Goal: Navigation & Orientation: Find specific page/section

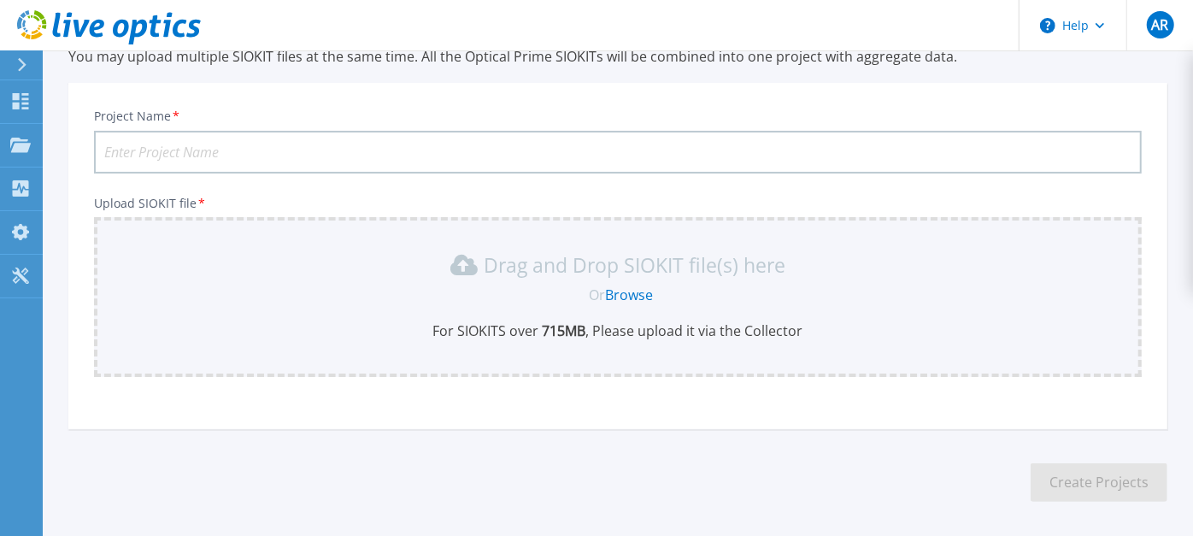
scroll to position [46, 0]
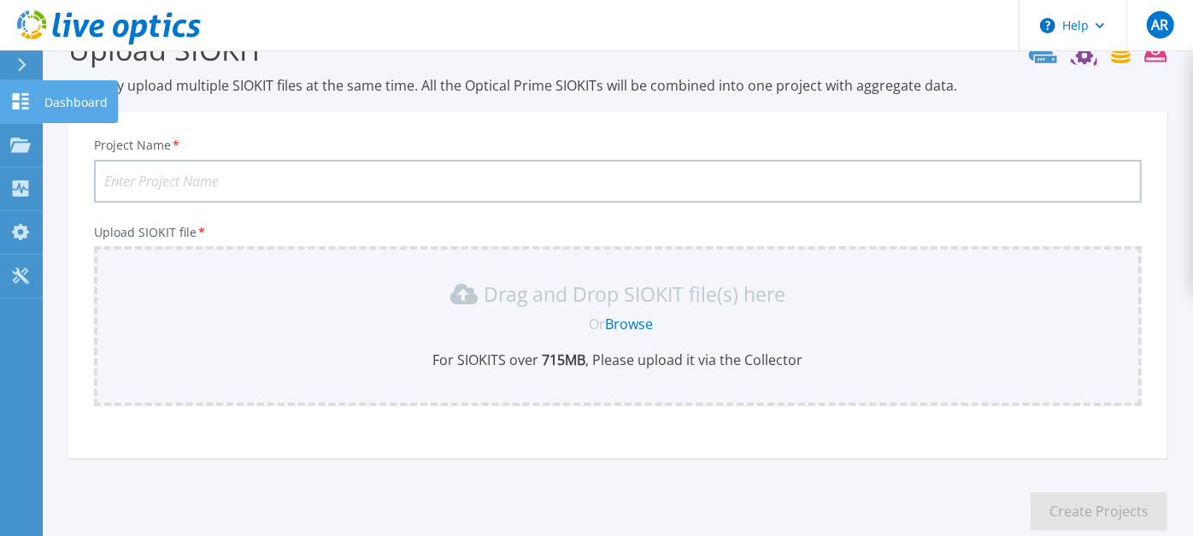
click at [30, 100] on icon at bounding box center [20, 101] width 21 height 16
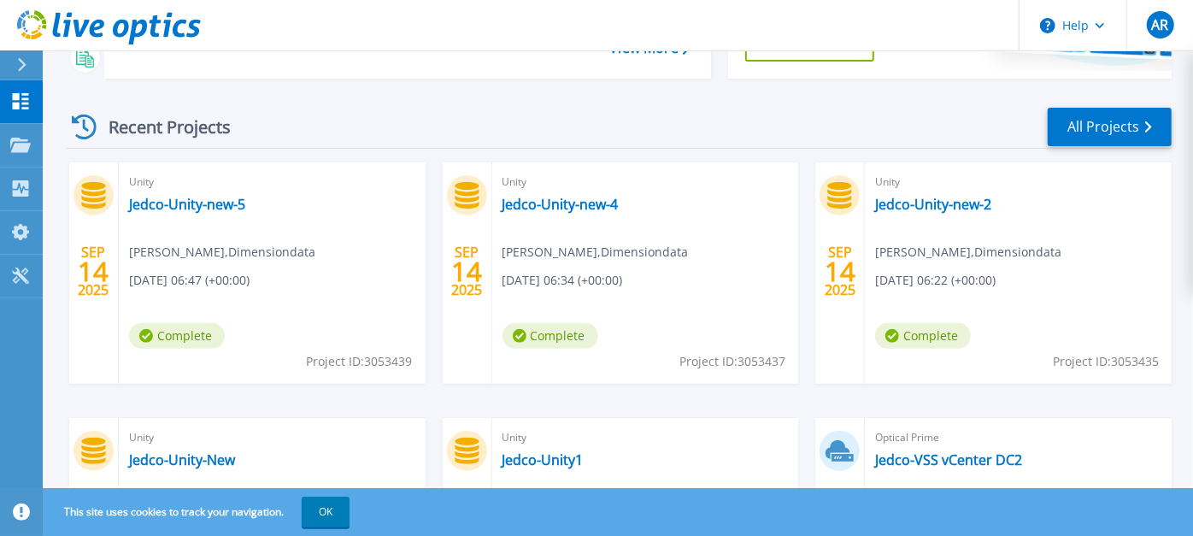
scroll to position [284, 0]
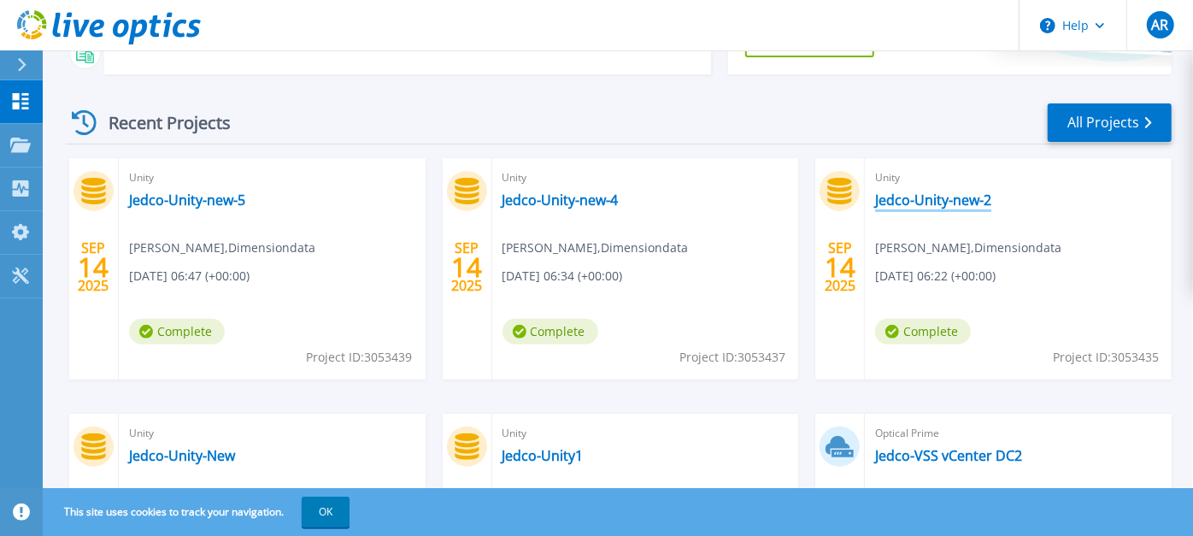
click at [917, 193] on link "Jedco-Unity-new-2" at bounding box center [933, 199] width 116 height 17
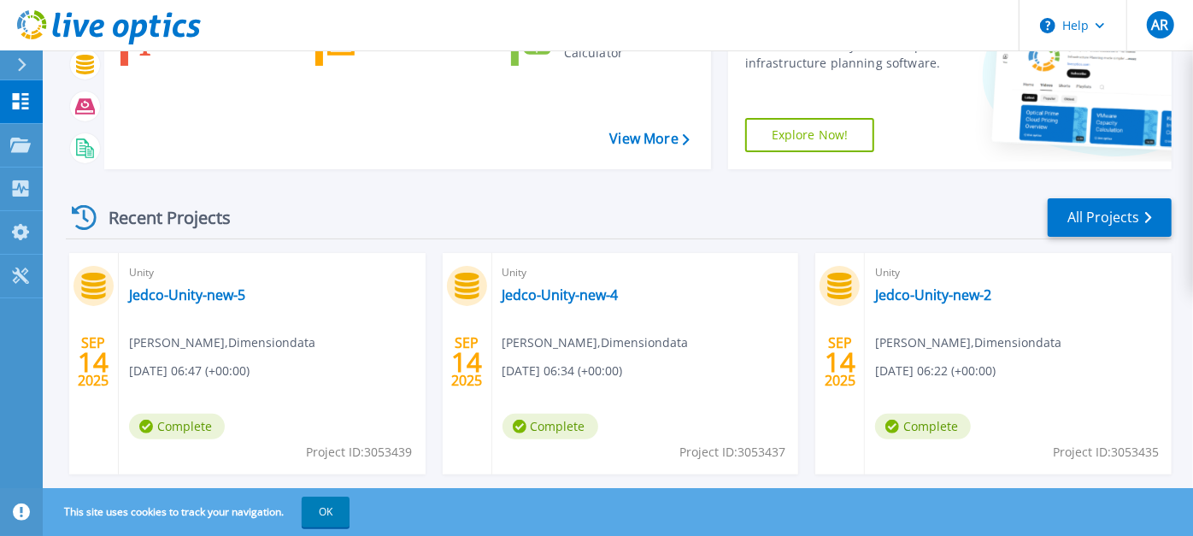
scroll to position [284, 0]
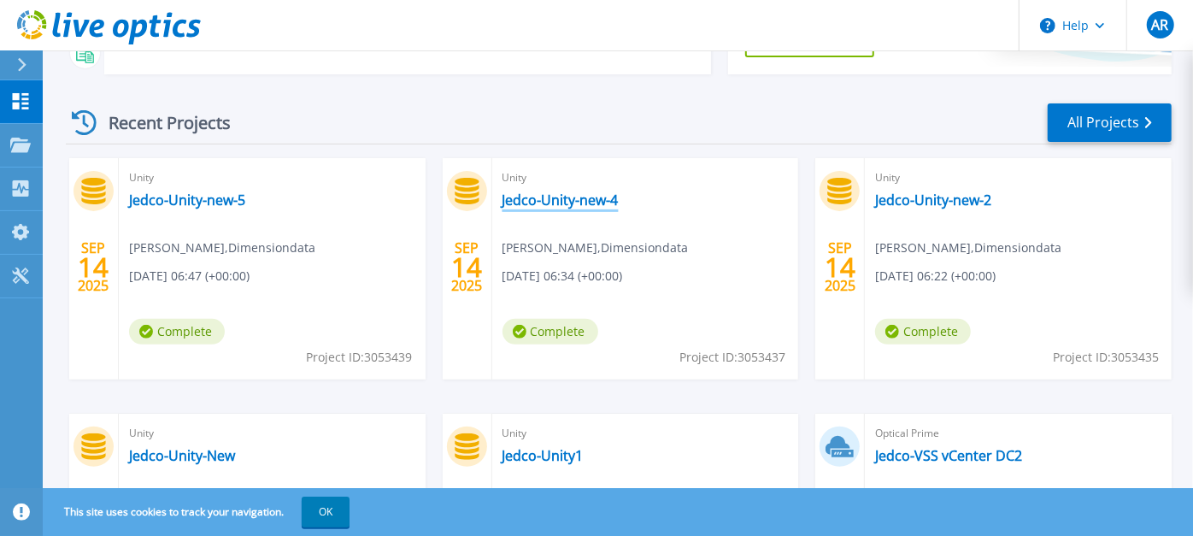
click at [560, 194] on link "Jedco-Unity-new-4" at bounding box center [560, 199] width 116 height 17
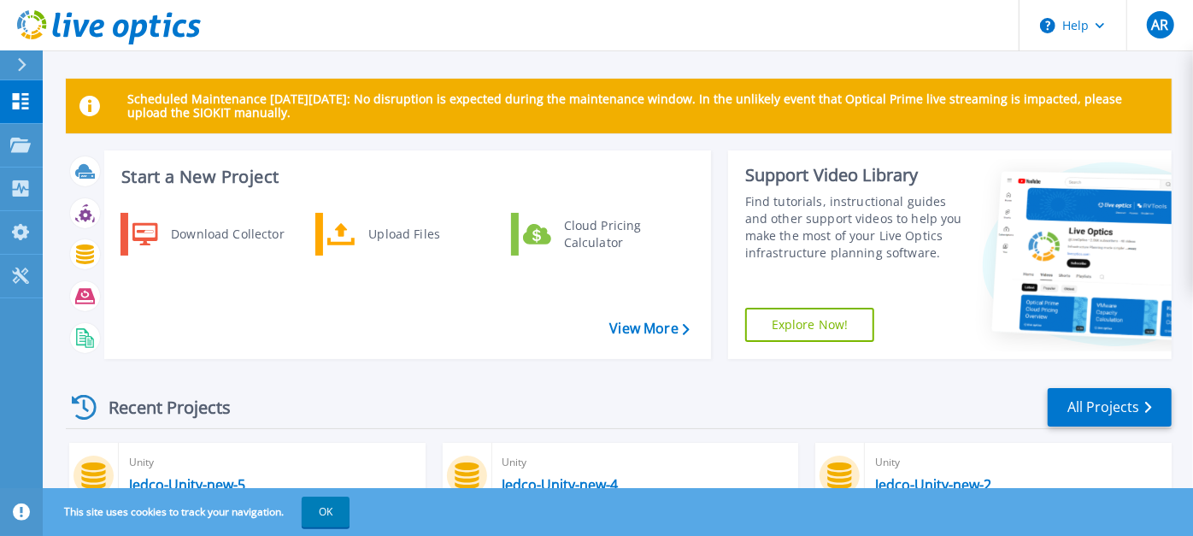
scroll to position [284, 0]
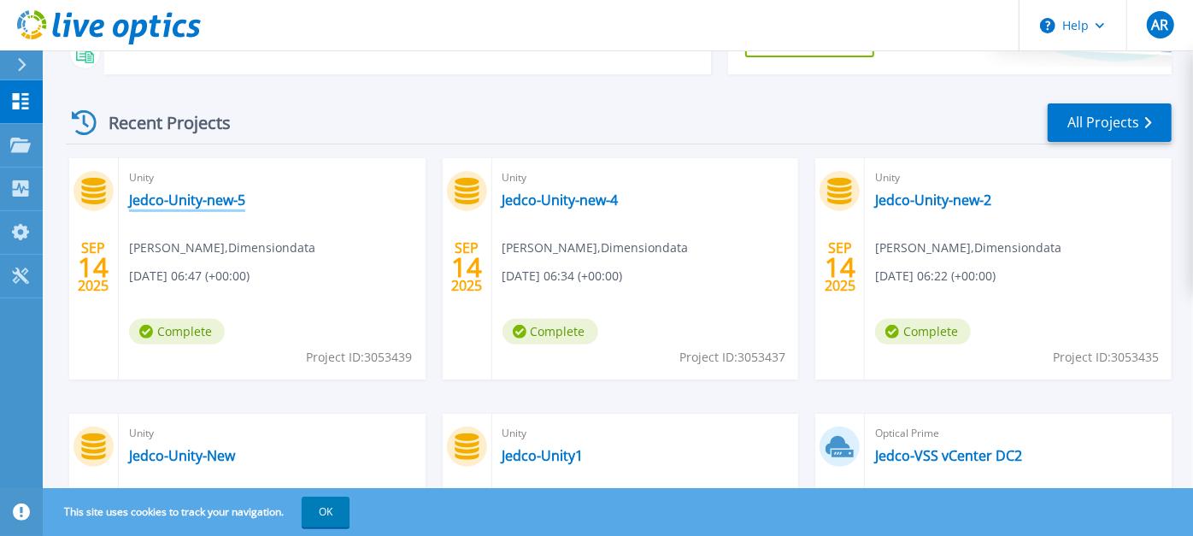
click at [166, 200] on link "Jedco-Unity-new-5" at bounding box center [187, 199] width 116 height 17
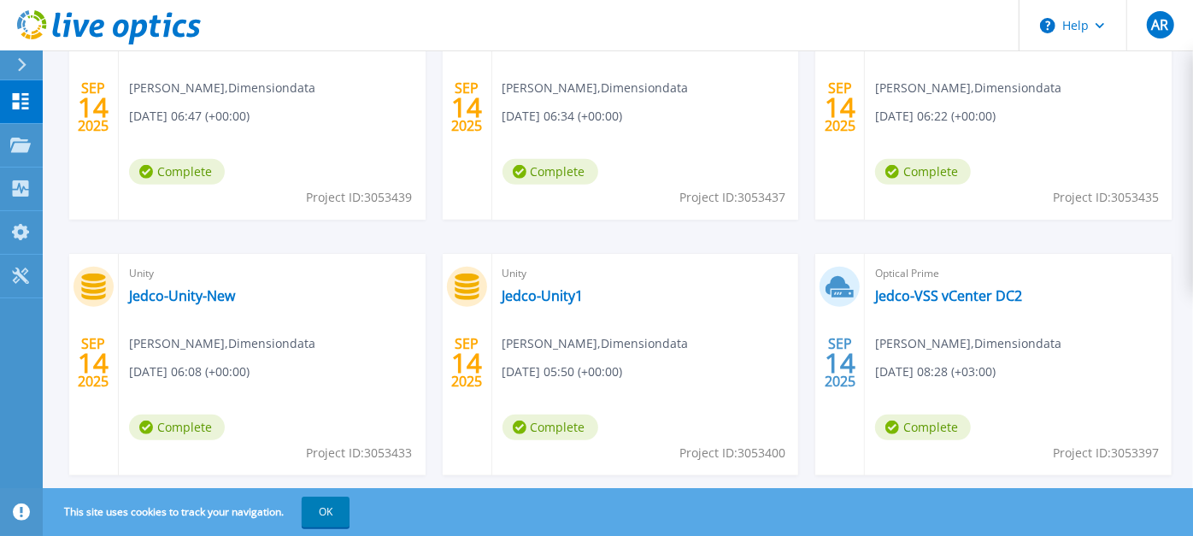
scroll to position [474, 0]
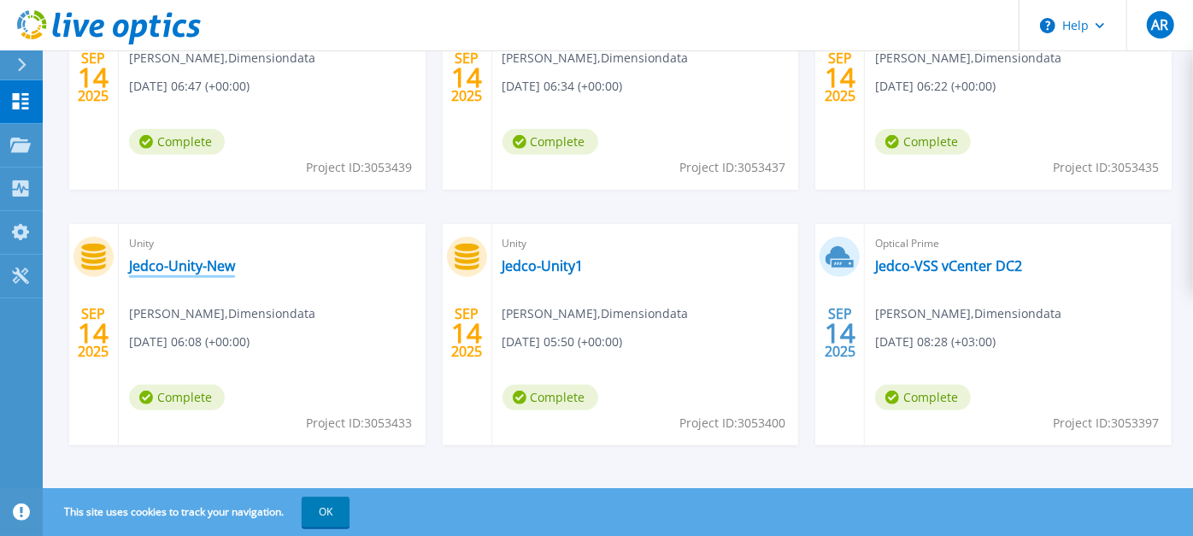
click at [192, 263] on link "Jedco-Unity-New" at bounding box center [182, 265] width 106 height 17
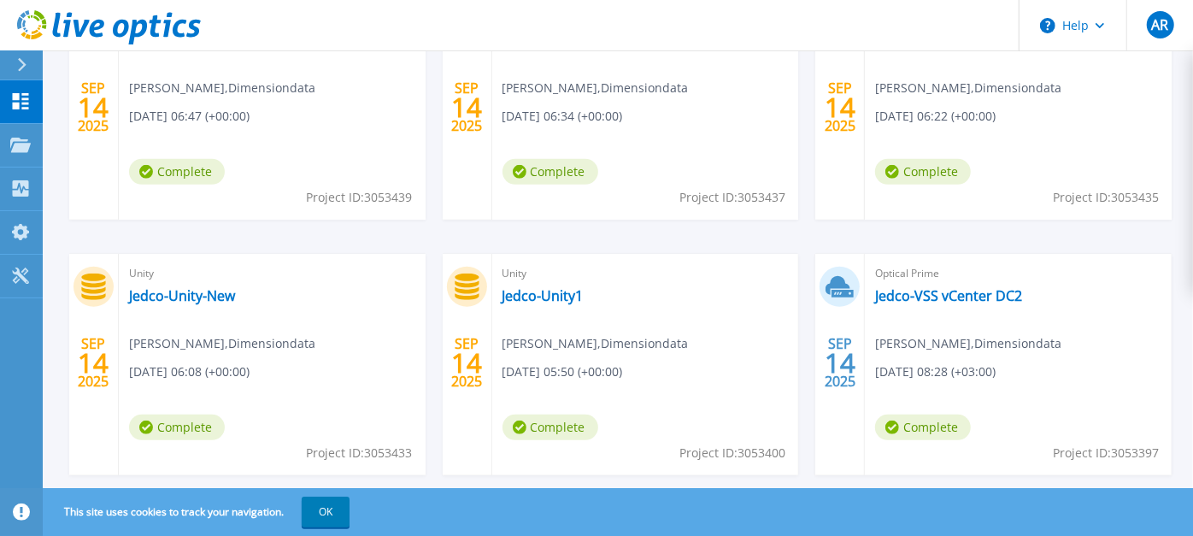
scroll to position [474, 0]
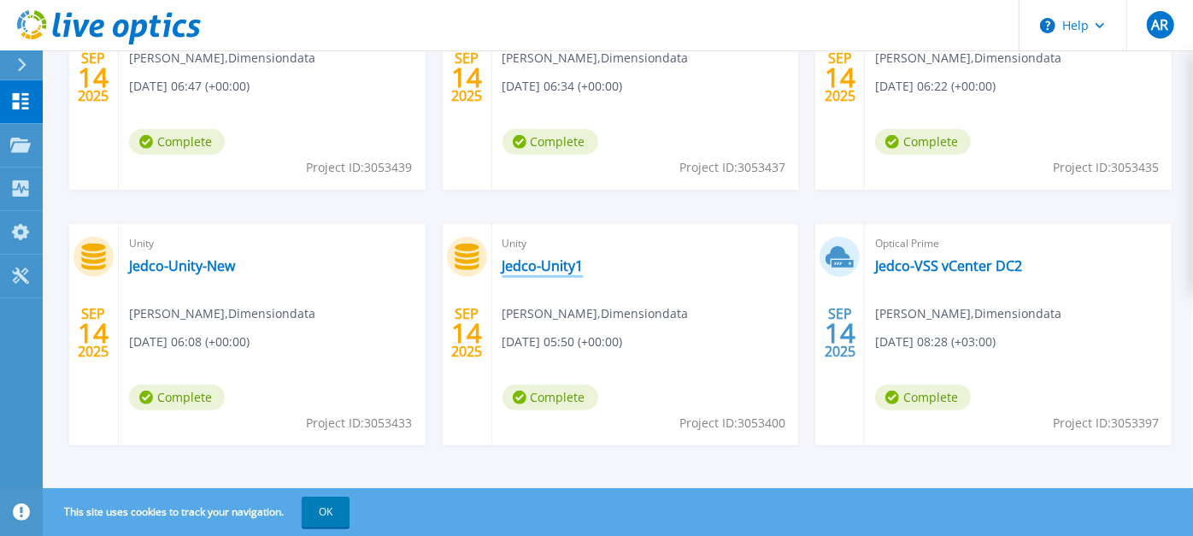
click at [520, 261] on link "Jedco-Unity1" at bounding box center [542, 265] width 81 height 17
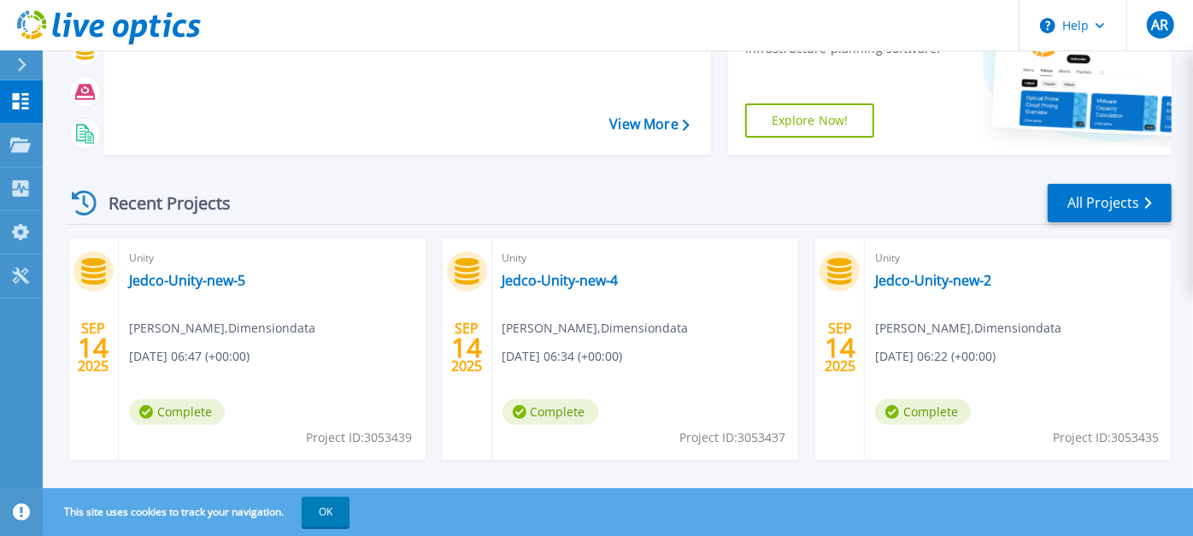
scroll to position [197, 0]
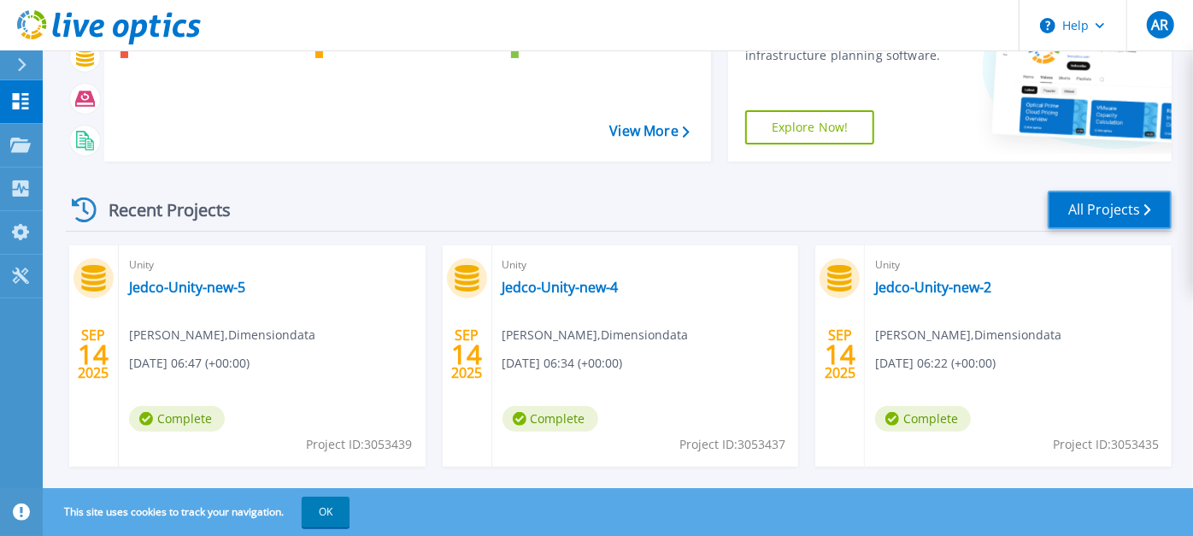
click at [1078, 208] on link "All Projects" at bounding box center [1109, 209] width 124 height 38
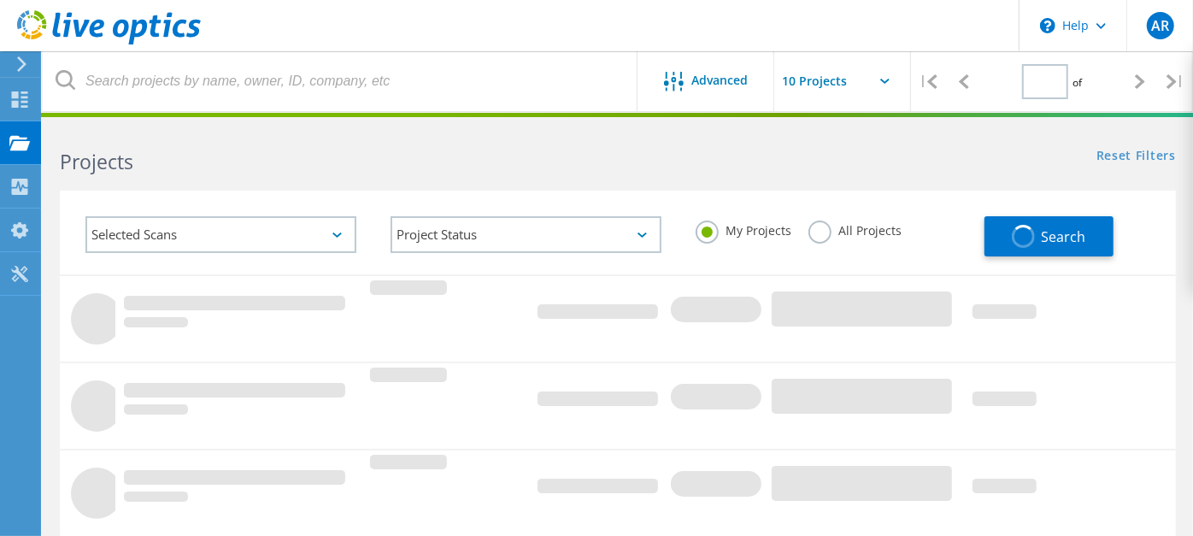
type input "1"
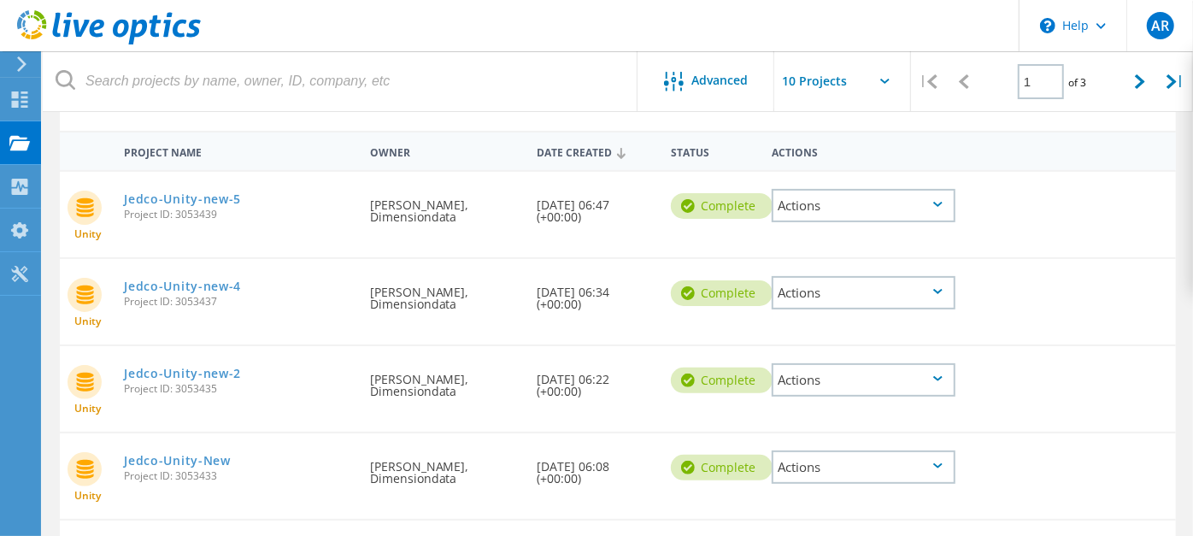
scroll to position [143, 0]
click at [883, 75] on input "text" at bounding box center [859, 81] width 171 height 60
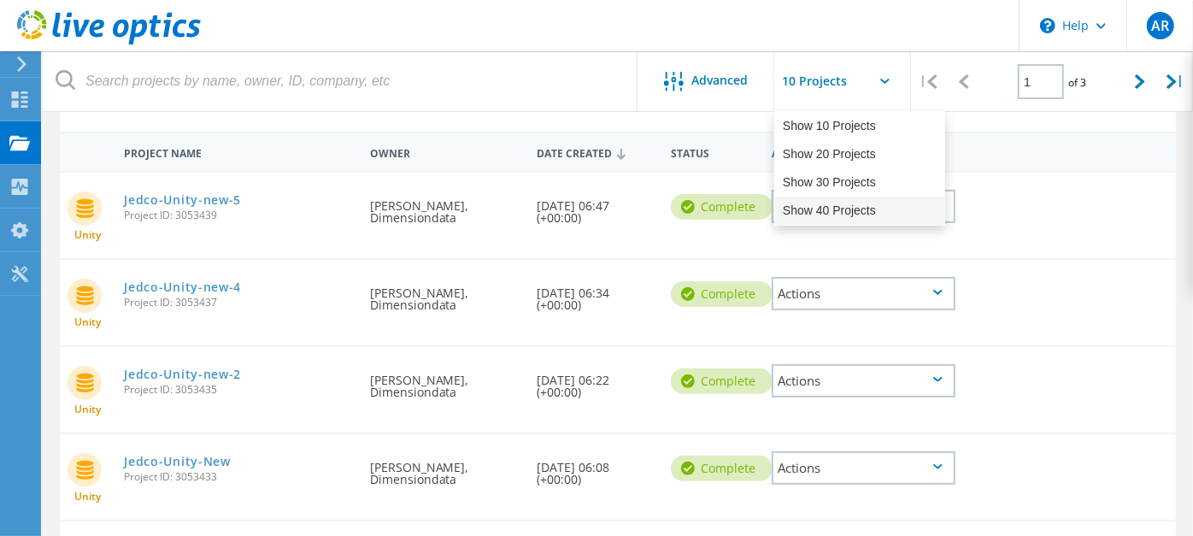
click at [832, 212] on div "Show 40 Projects" at bounding box center [859, 210] width 169 height 28
type input "Show 40 Projects"
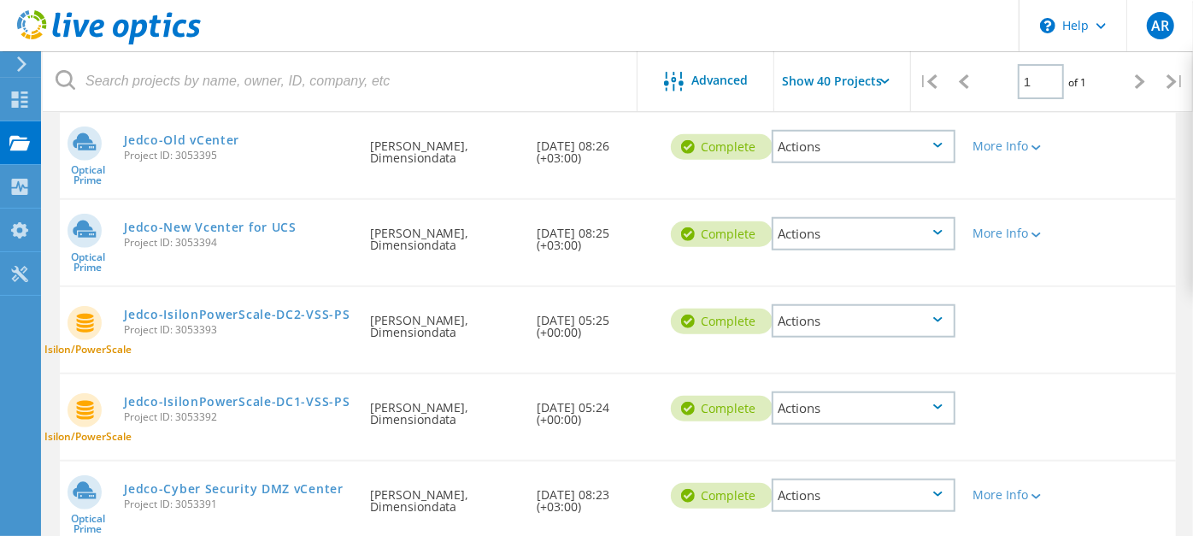
scroll to position [854, 0]
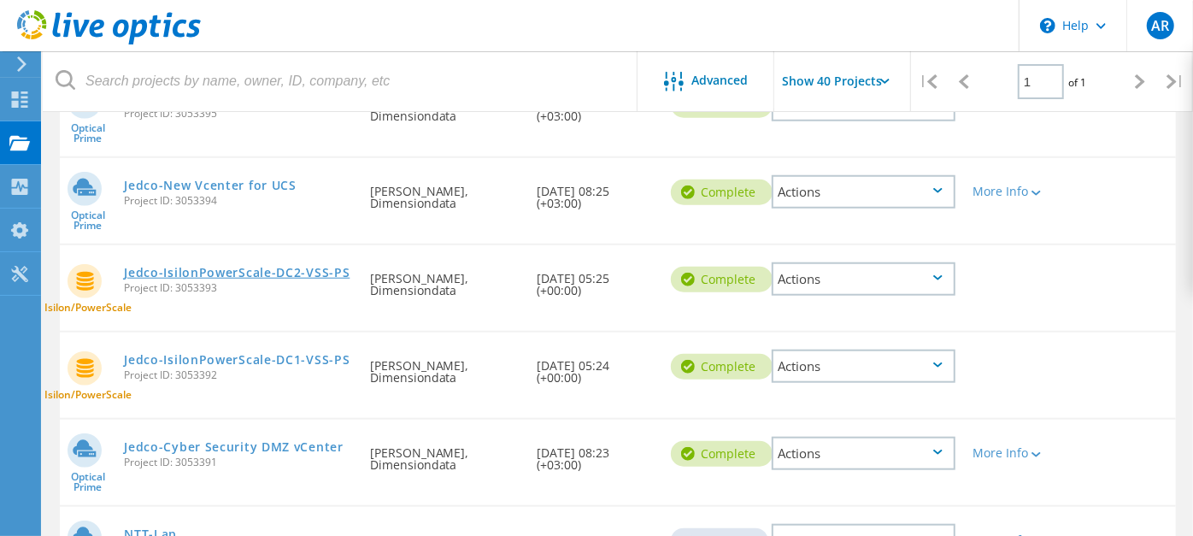
click at [290, 268] on link "Jedco-IsilonPowerScale-DC2-VSS-PS" at bounding box center [237, 273] width 226 height 12
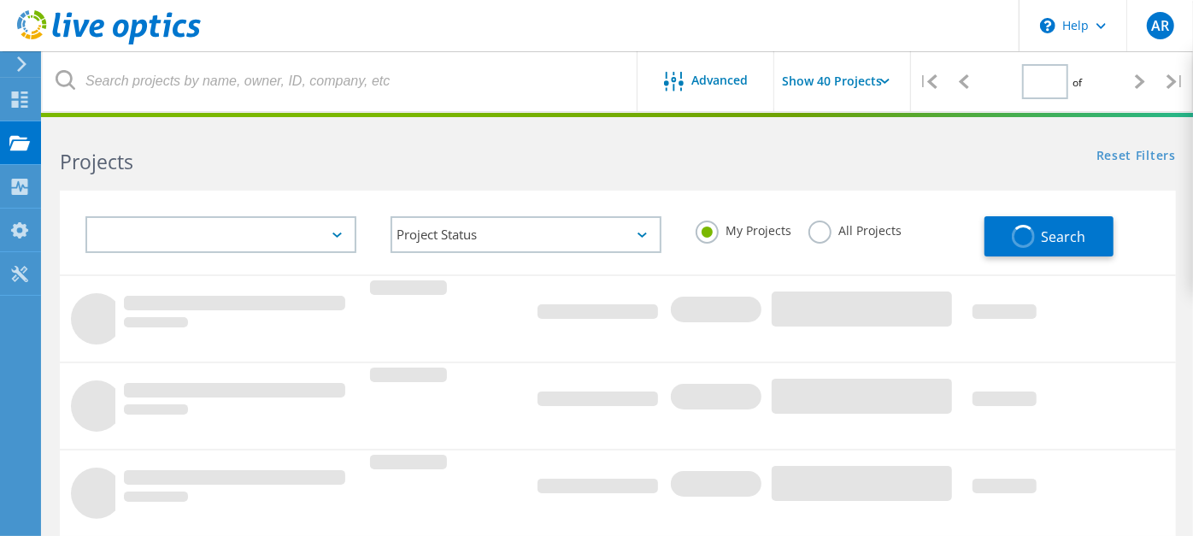
scroll to position [673, 0]
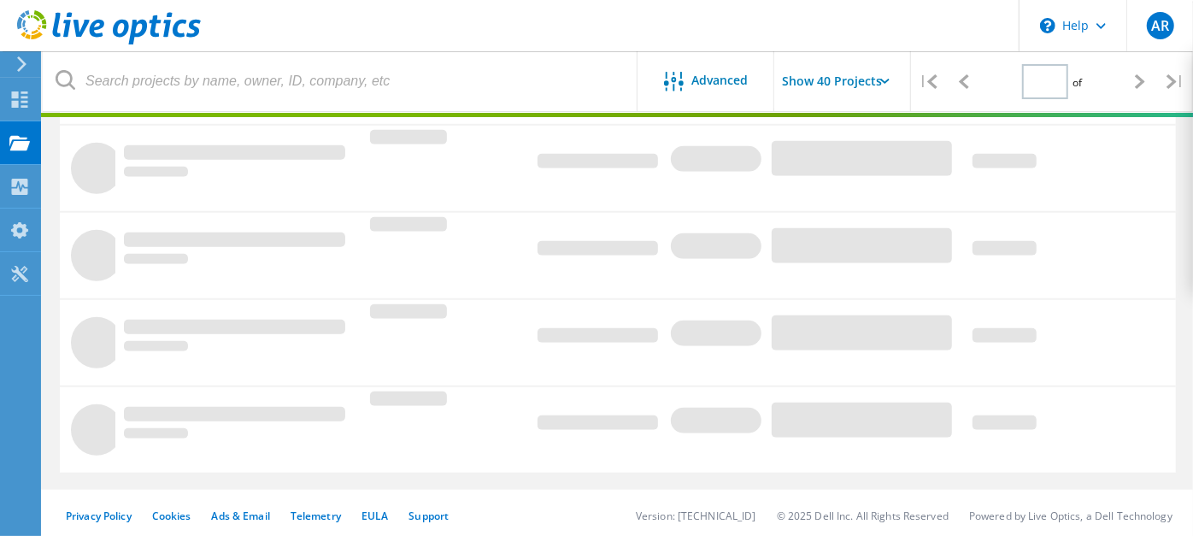
type input "1"
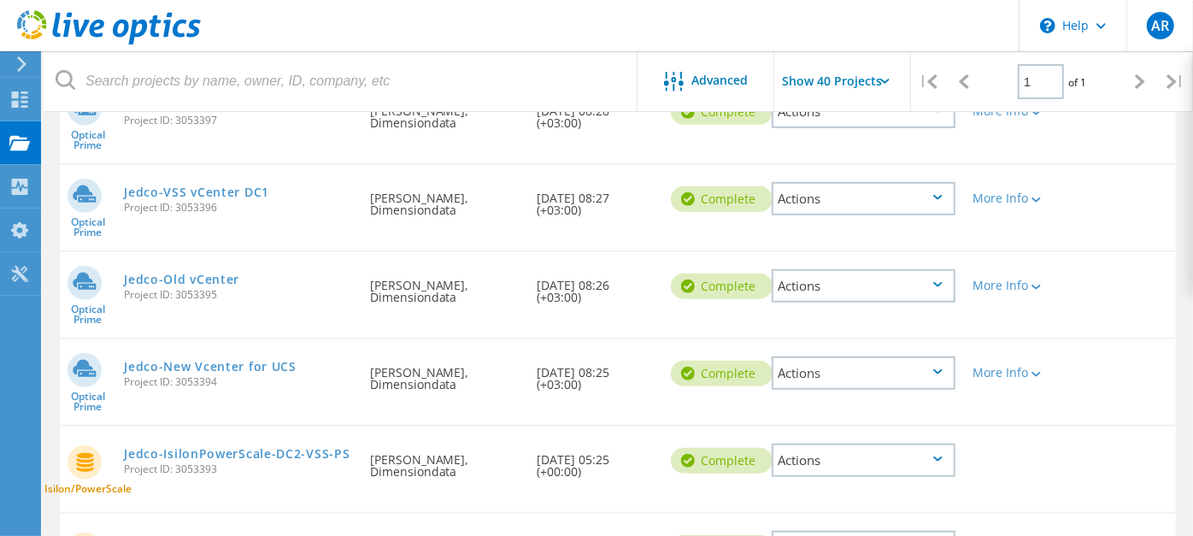
scroll to position [863, 0]
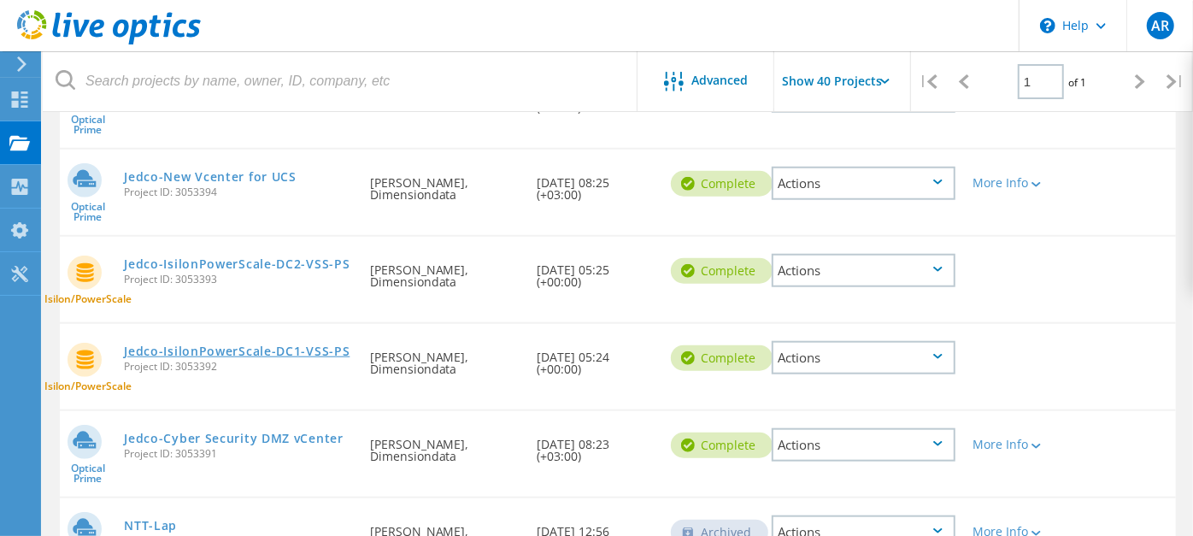
click at [200, 345] on link "Jedco-IsilonPowerScale-DC1-VSS-PS" at bounding box center [237, 351] width 226 height 12
